Goal: Information Seeking & Learning: Check status

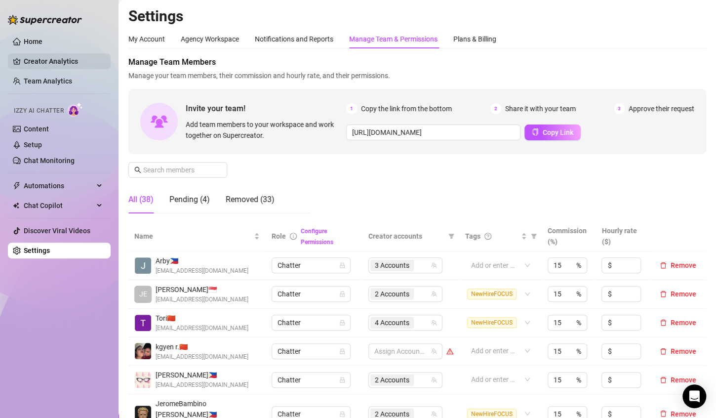
click at [55, 63] on link "Creator Analytics" at bounding box center [63, 61] width 79 height 16
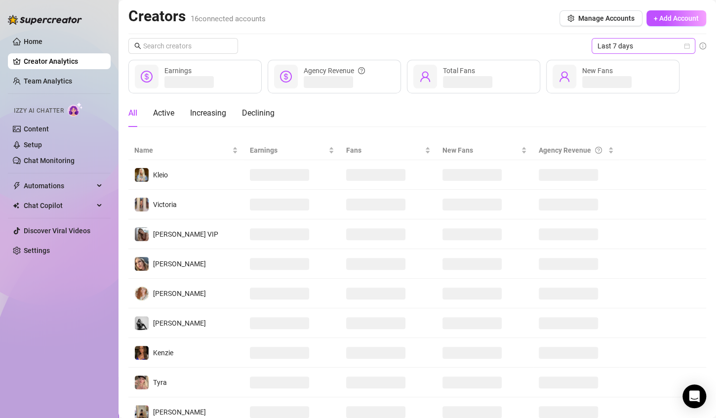
click at [684, 46] on icon "calendar" at bounding box center [687, 46] width 6 height 6
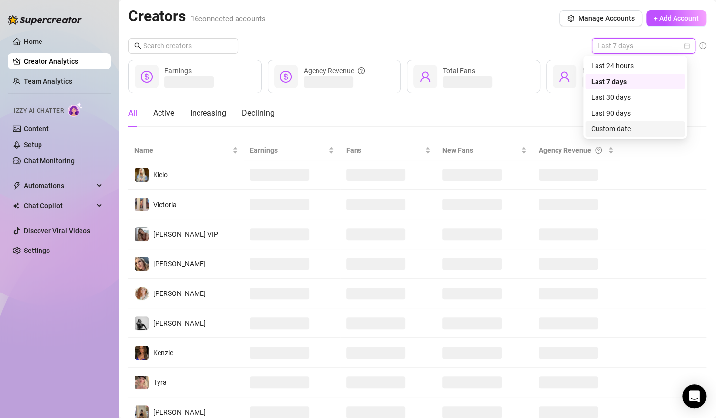
click at [618, 128] on div "Custom date" at bounding box center [635, 128] width 88 height 11
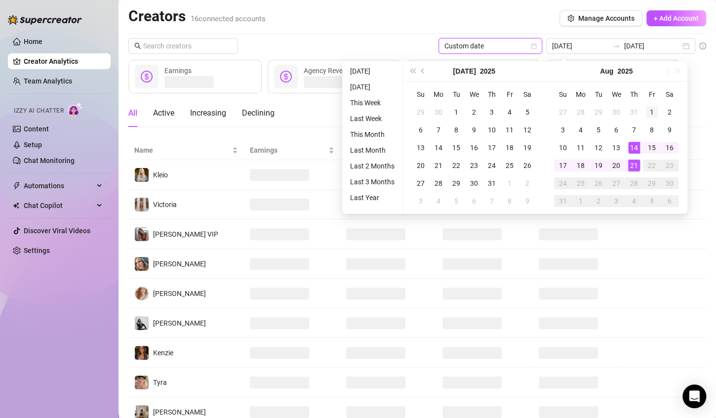
type input "[DATE]"
click at [654, 114] on div "1" at bounding box center [652, 112] width 12 height 12
type input "[DATE]"
click at [631, 168] on div "21" at bounding box center [634, 165] width 12 height 12
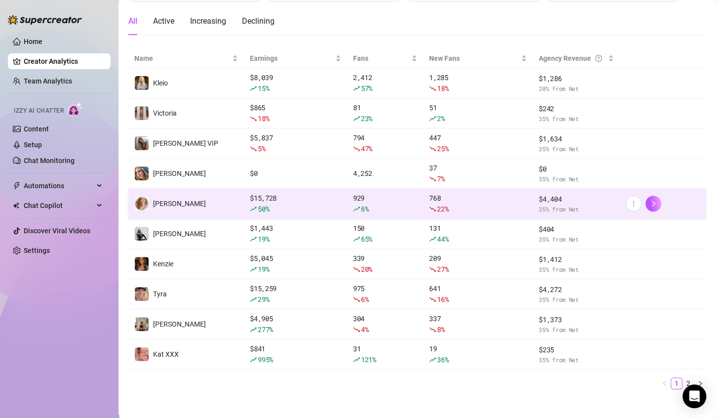
scroll to position [99, 0]
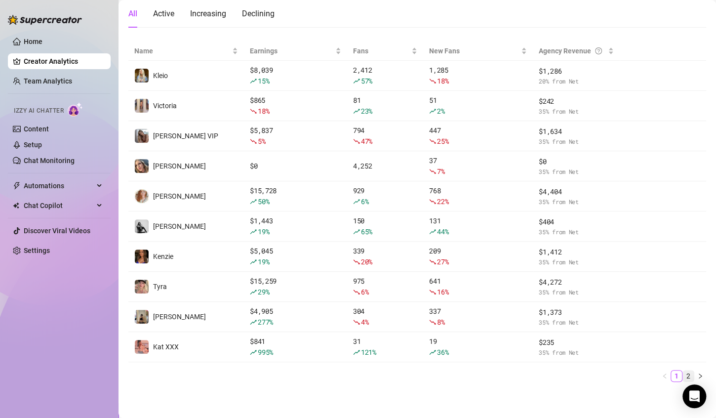
click at [683, 373] on link "2" at bounding box center [688, 375] width 11 height 11
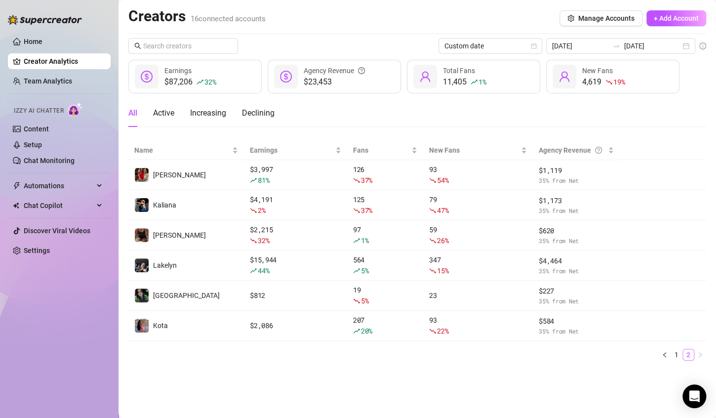
scroll to position [0, 0]
click at [679, 354] on link "1" at bounding box center [676, 354] width 11 height 11
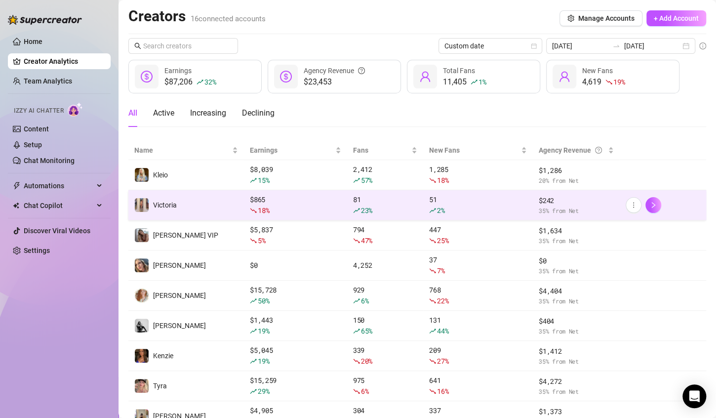
scroll to position [99, 0]
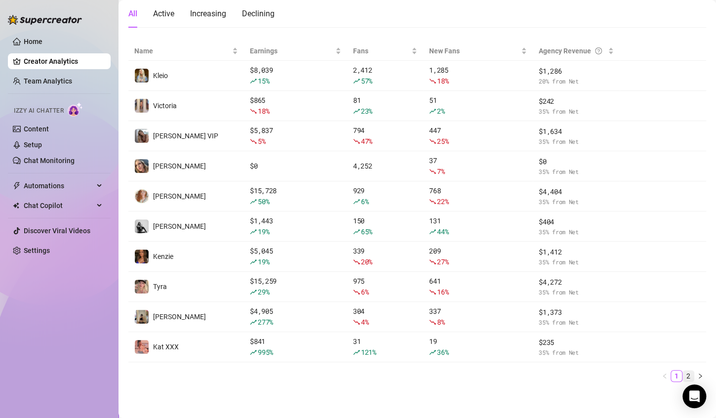
click at [683, 373] on link "2" at bounding box center [688, 375] width 11 height 11
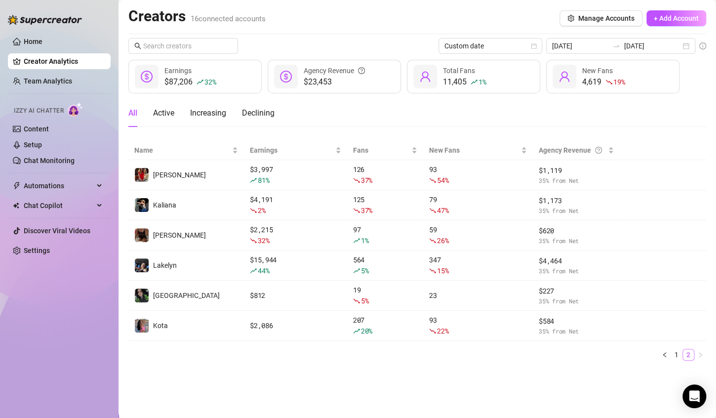
scroll to position [0, 0]
